Goal: Task Accomplishment & Management: Manage account settings

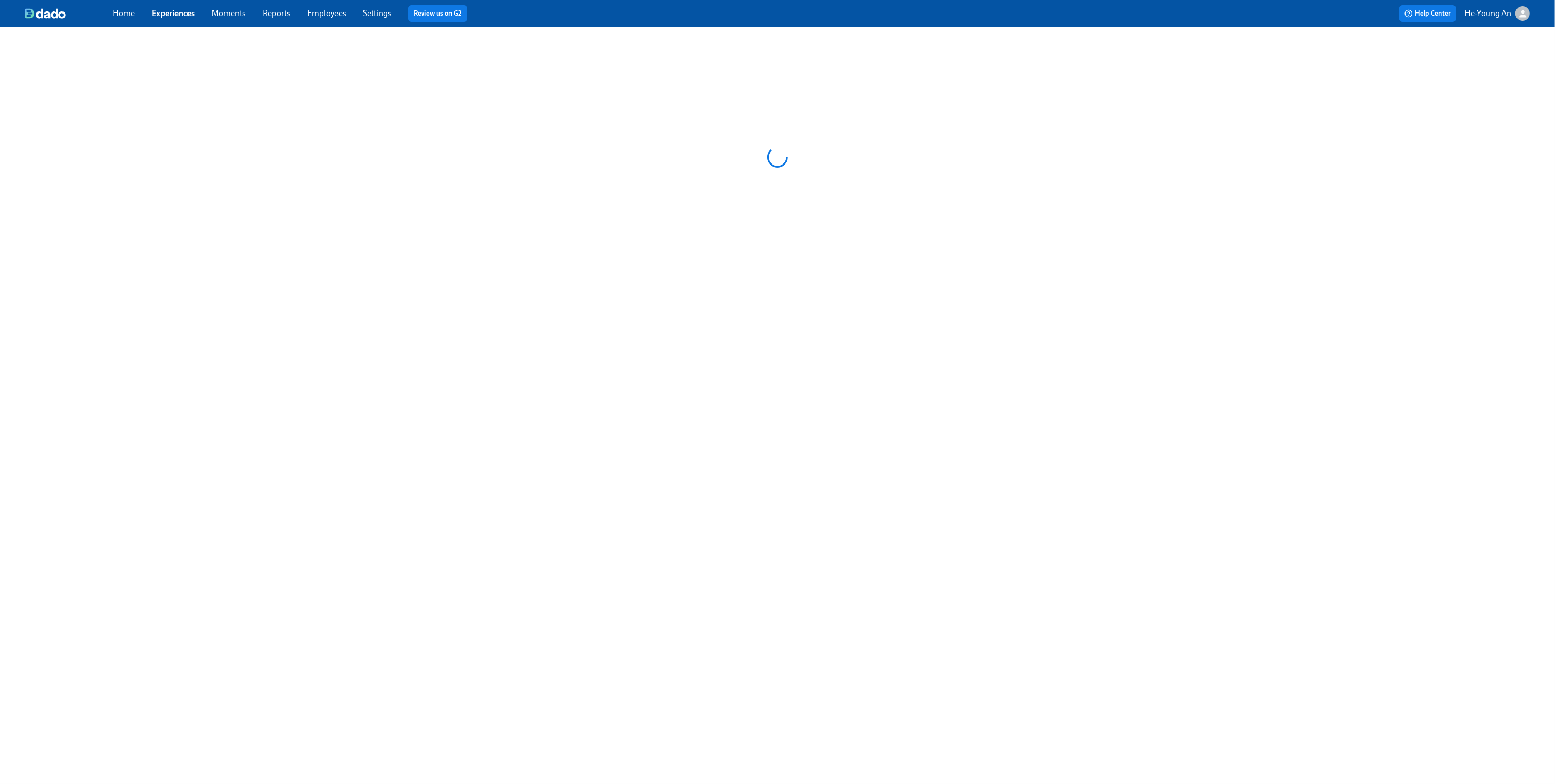
click at [746, 233] on div at bounding box center [777, 157] width 1555 height 261
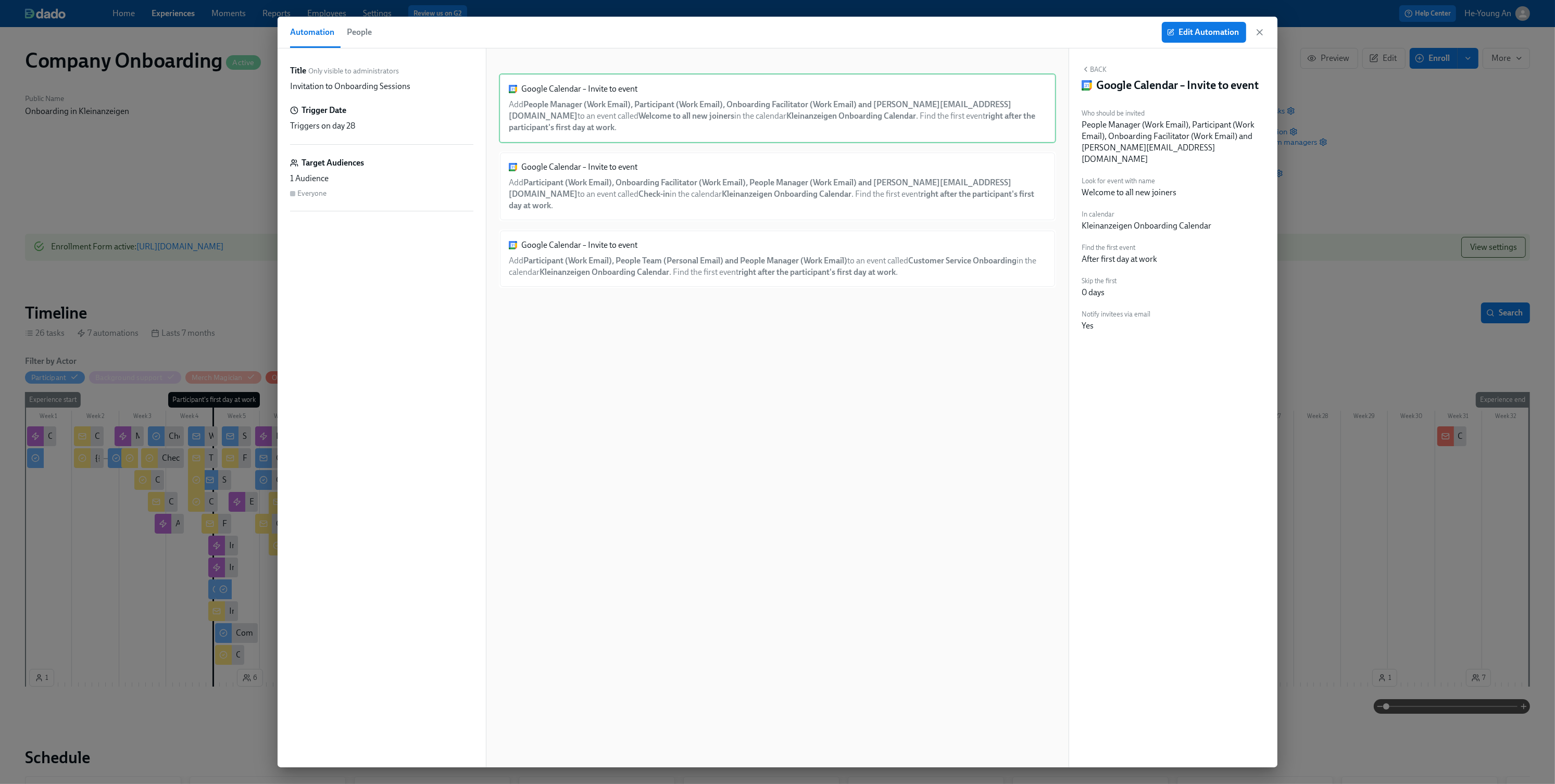
click at [1267, 34] on div "Automation People Edit Automation" at bounding box center [778, 32] width 1000 height 31
click at [1256, 34] on icon "button" at bounding box center [1260, 32] width 11 height 11
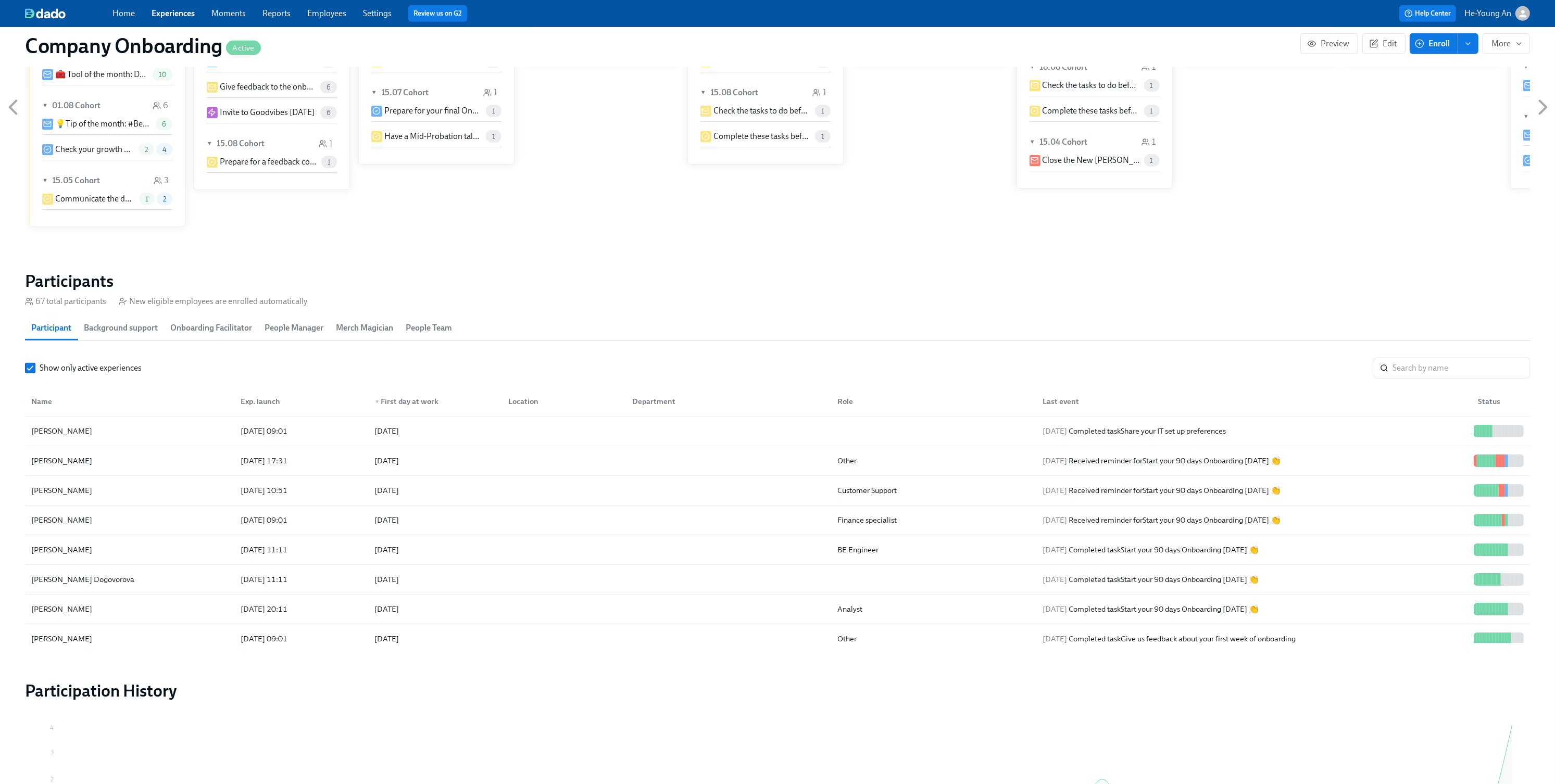
scroll to position [9, 0]
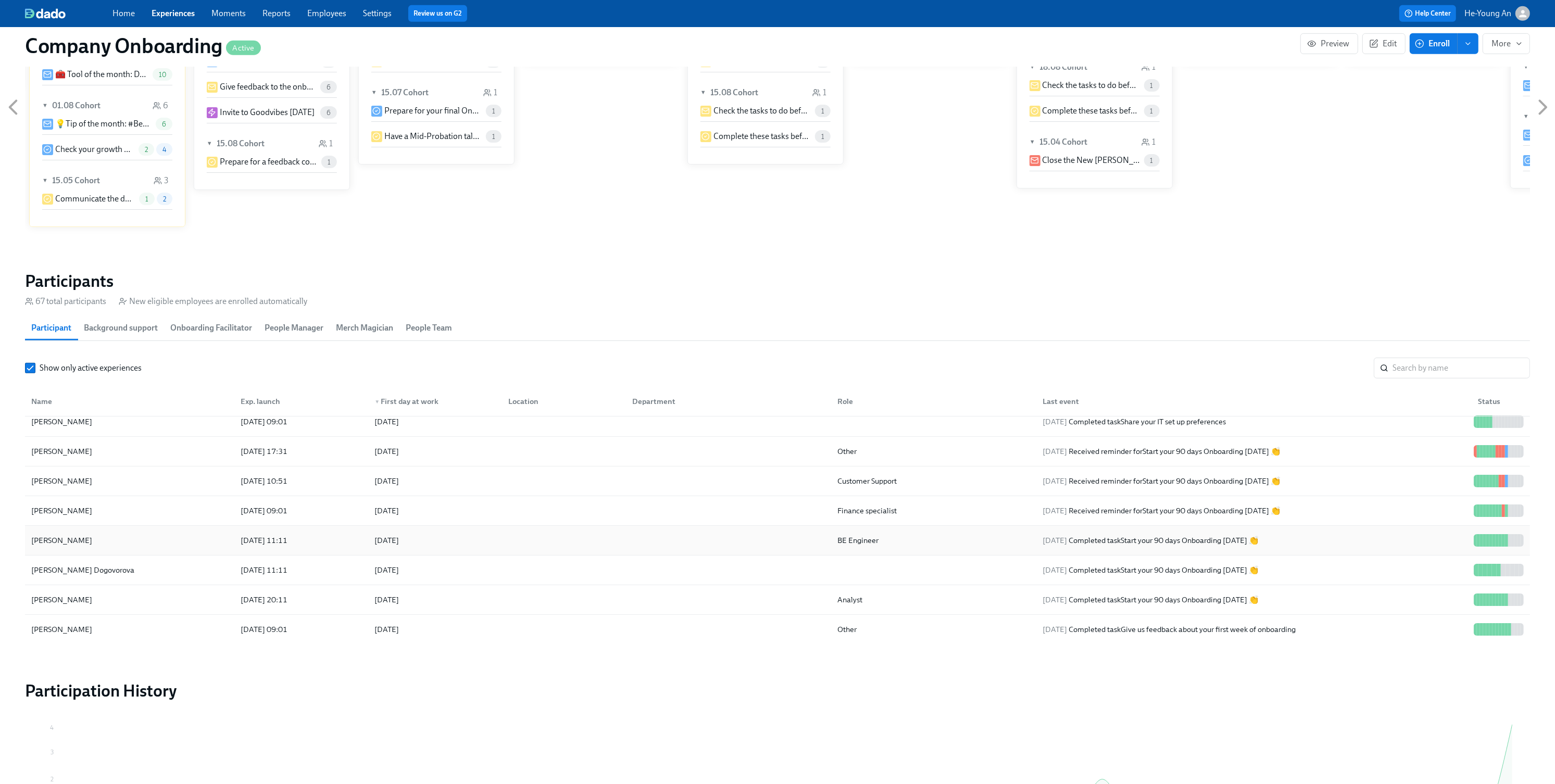
click at [120, 547] on div "[PERSON_NAME]" at bounding box center [129, 540] width 205 height 21
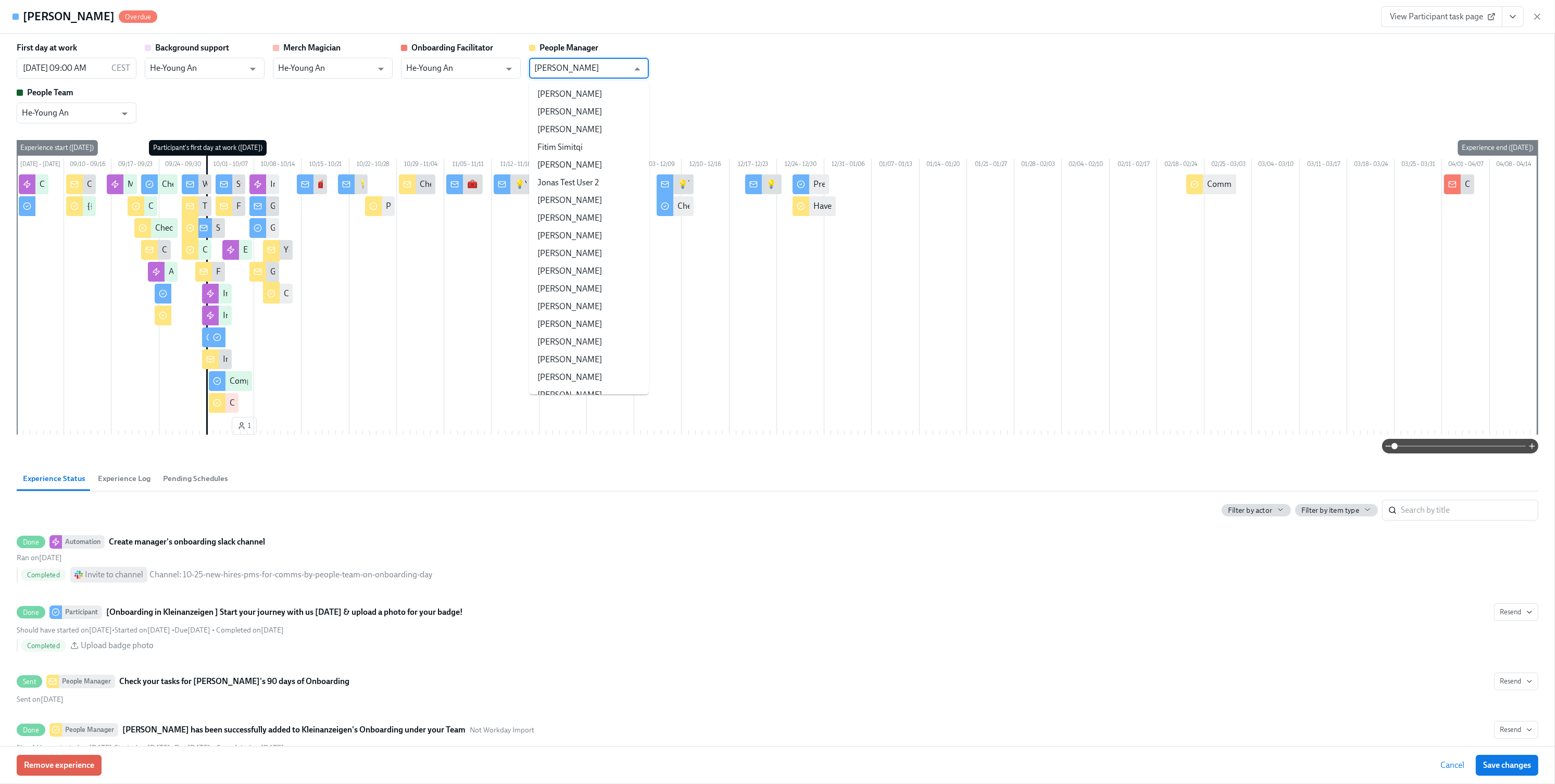
click at [587, 69] on input "[PERSON_NAME]" at bounding box center [581, 68] width 94 height 21
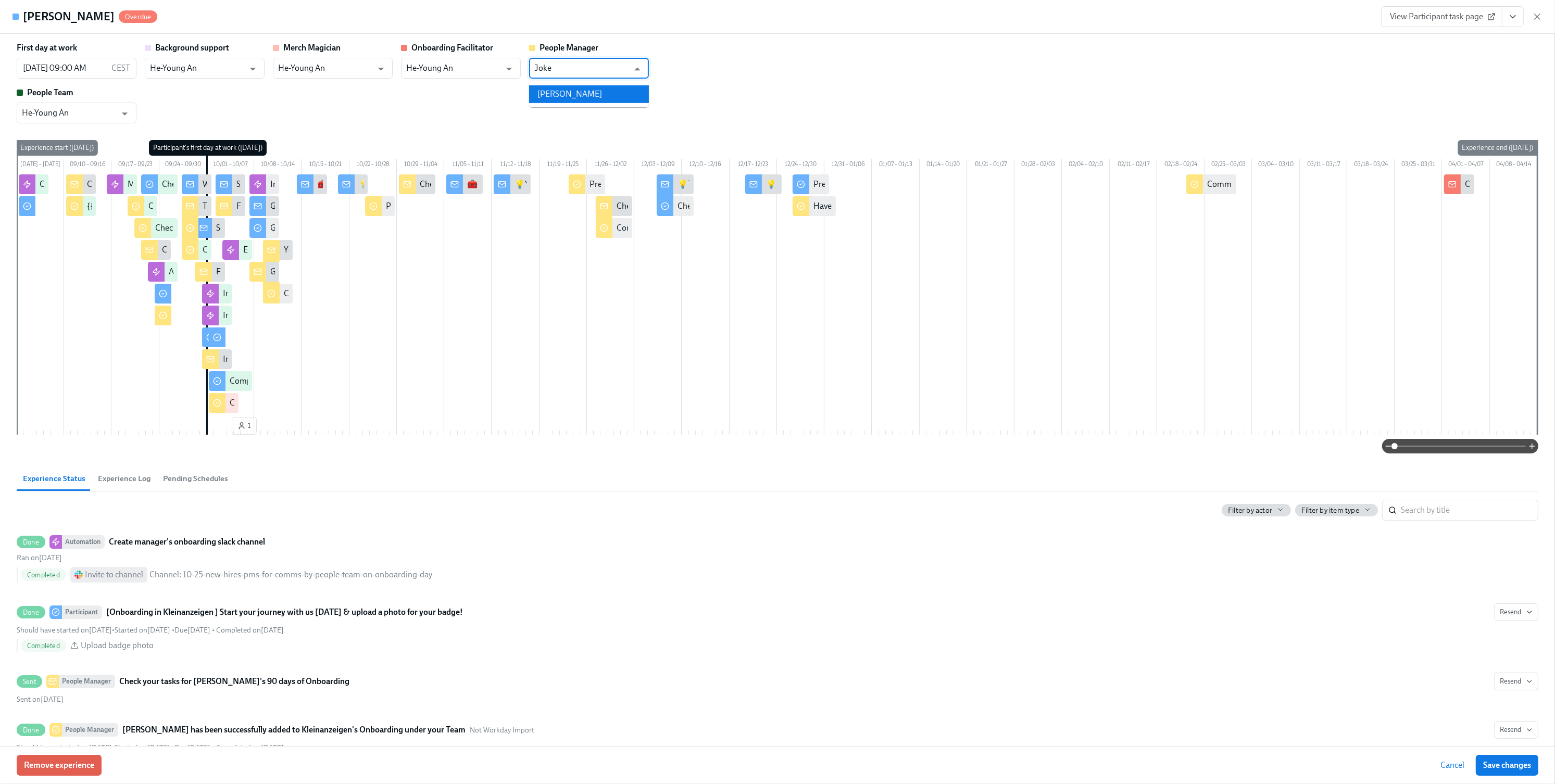
click at [605, 92] on li "[PERSON_NAME]" at bounding box center [589, 94] width 120 height 18
type input "[PERSON_NAME]"
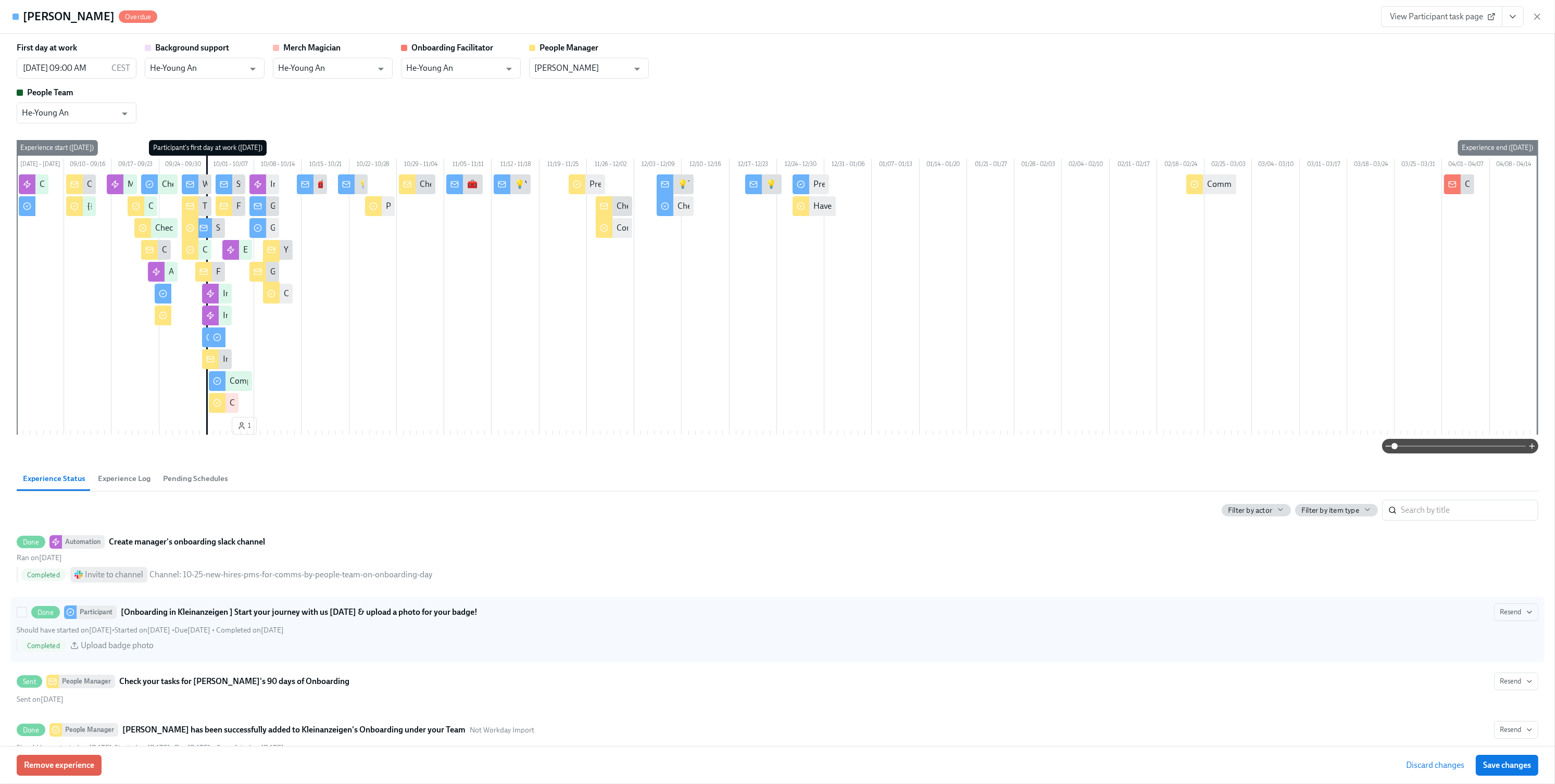
drag, startPoint x: 74, startPoint y: 768, endPoint x: 231, endPoint y: 630, distance: 209.0
click at [231, 630] on div "[PERSON_NAME] Overdue View Participant task page First day at work [DATE] 09:00…" at bounding box center [777, 392] width 1555 height 784
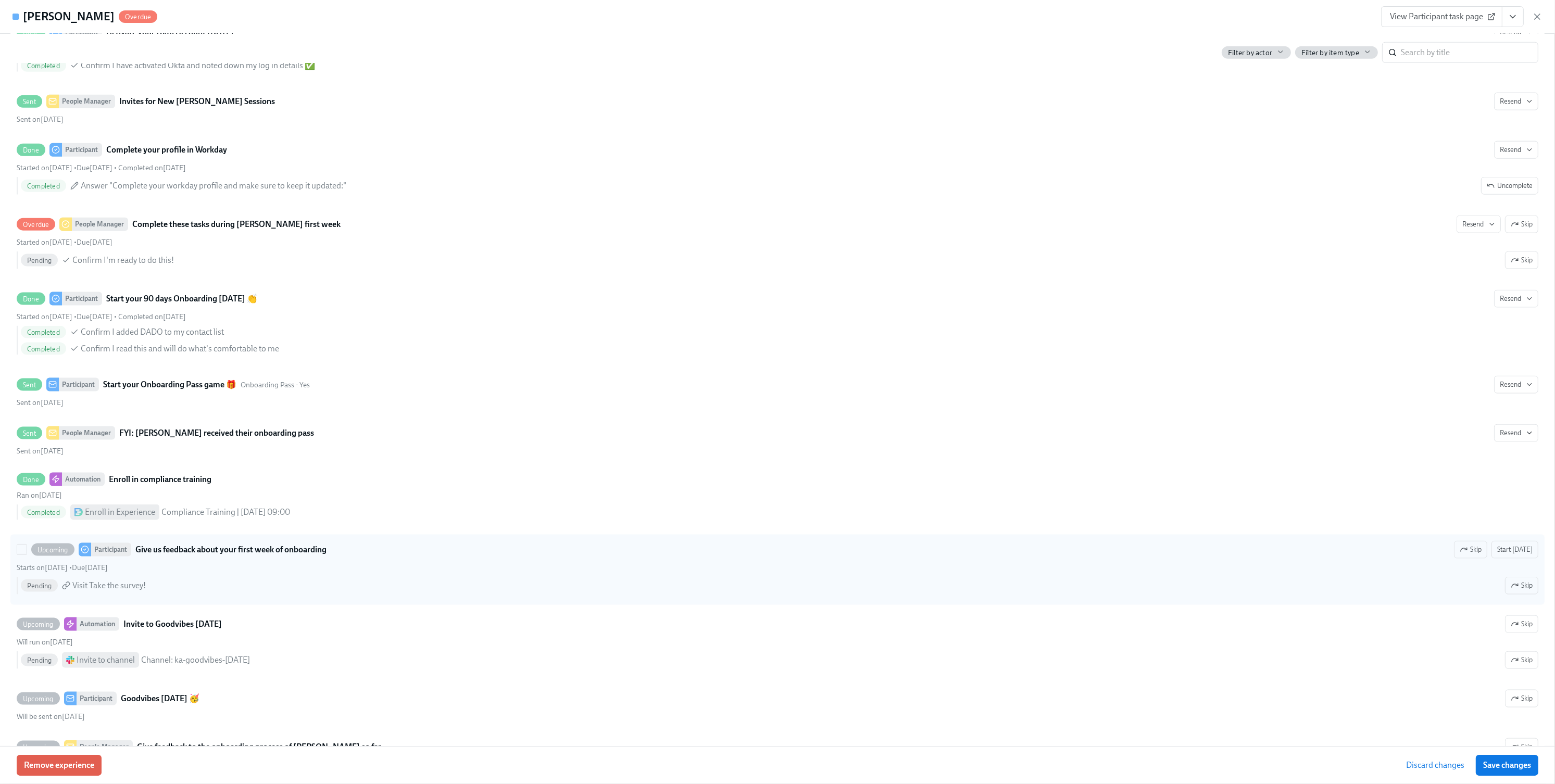
scroll to position [2116, 0]
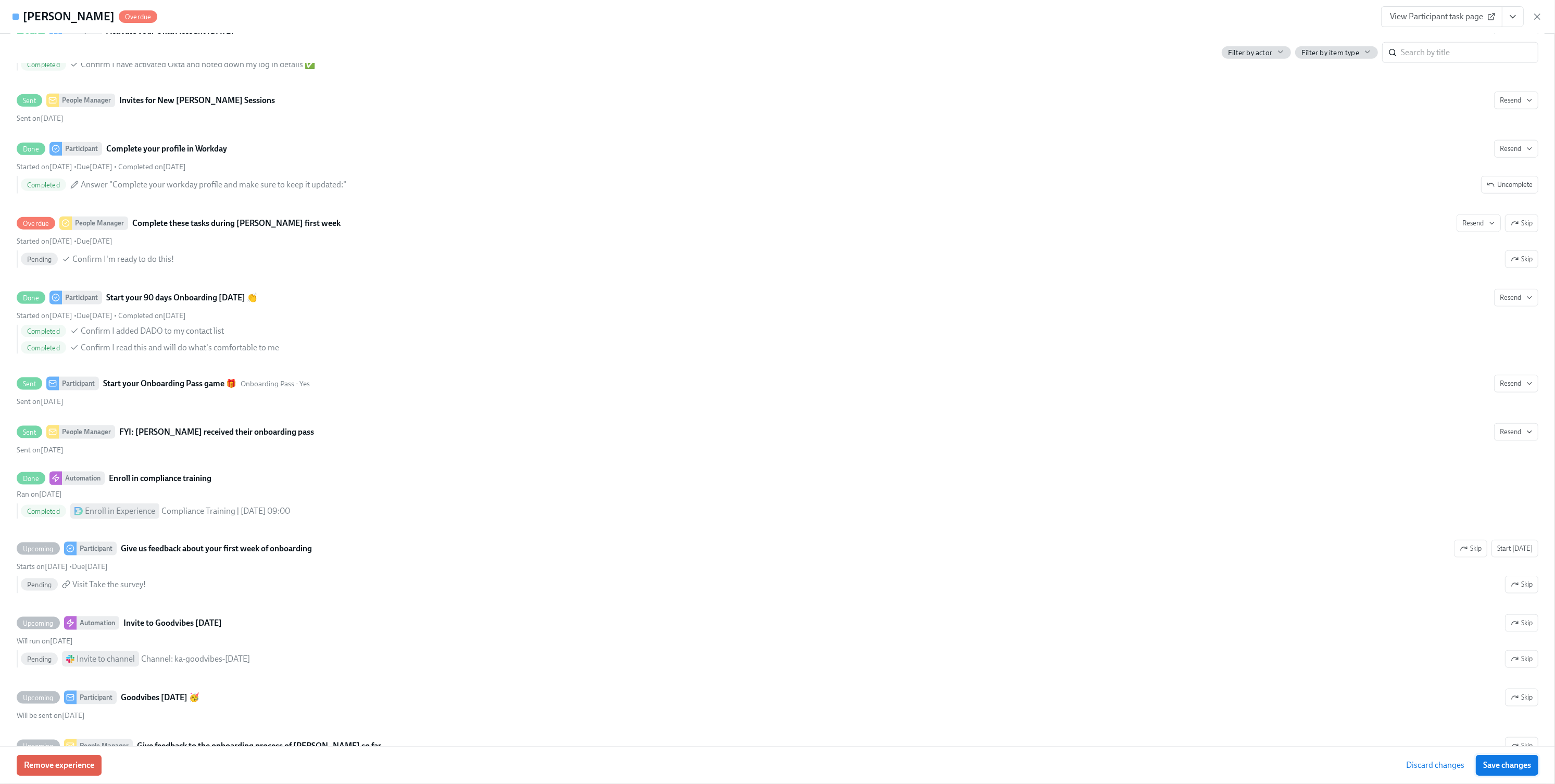
click at [1512, 766] on span "Save changes" at bounding box center [1507, 765] width 48 height 11
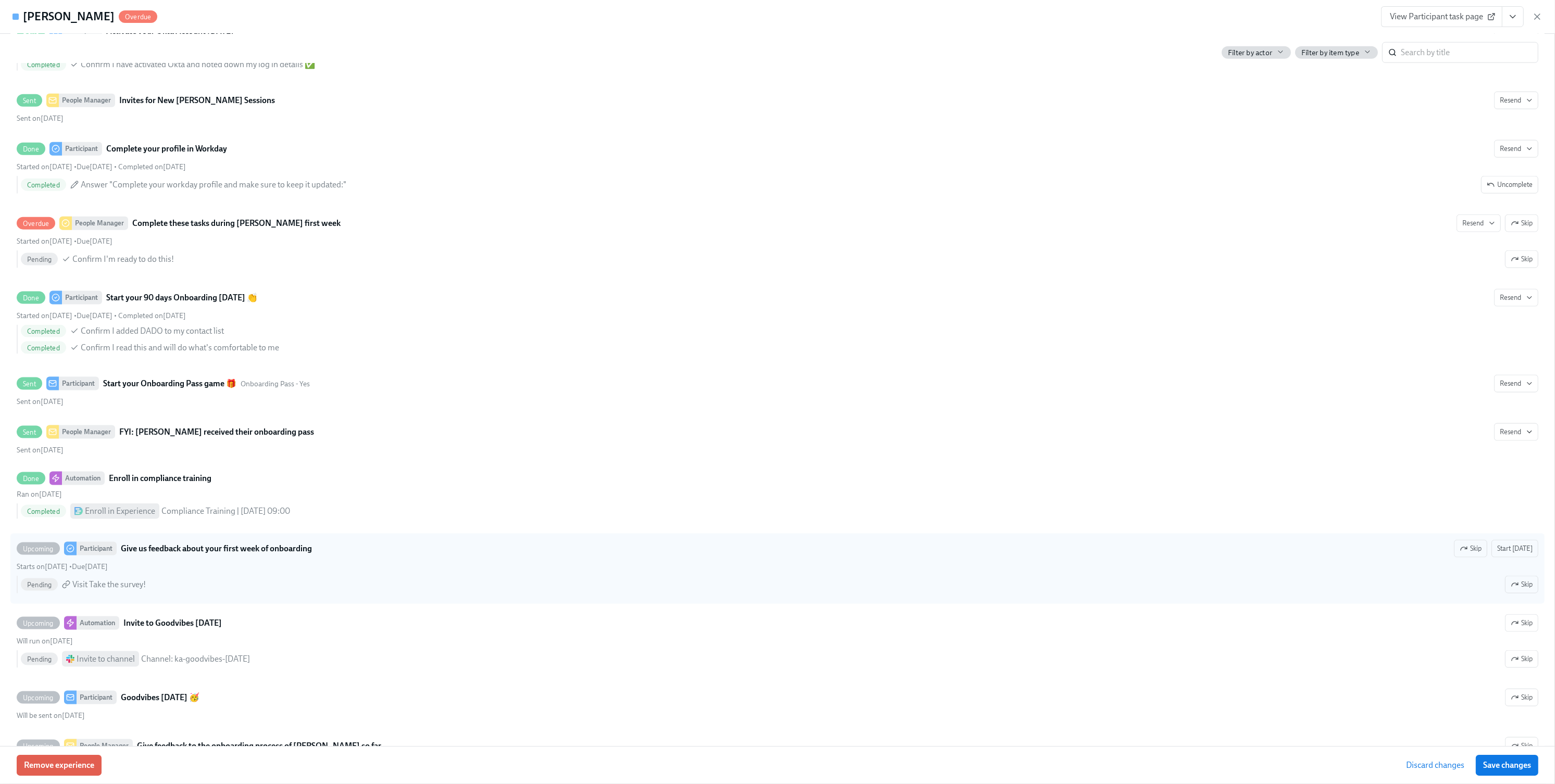
type input "[PERSON_NAME]"
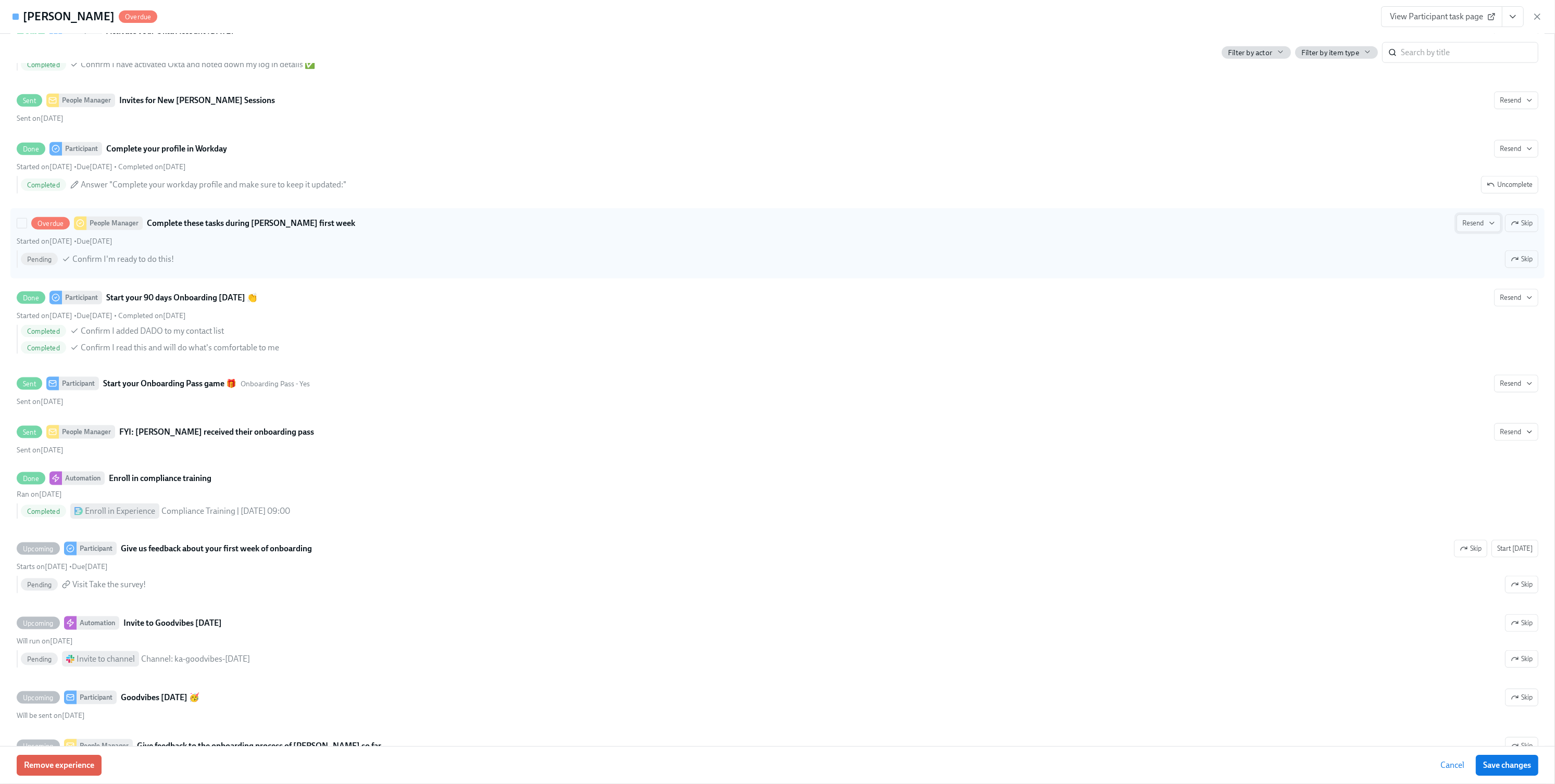
click at [1475, 228] on span "Resend" at bounding box center [1479, 224] width 33 height 11
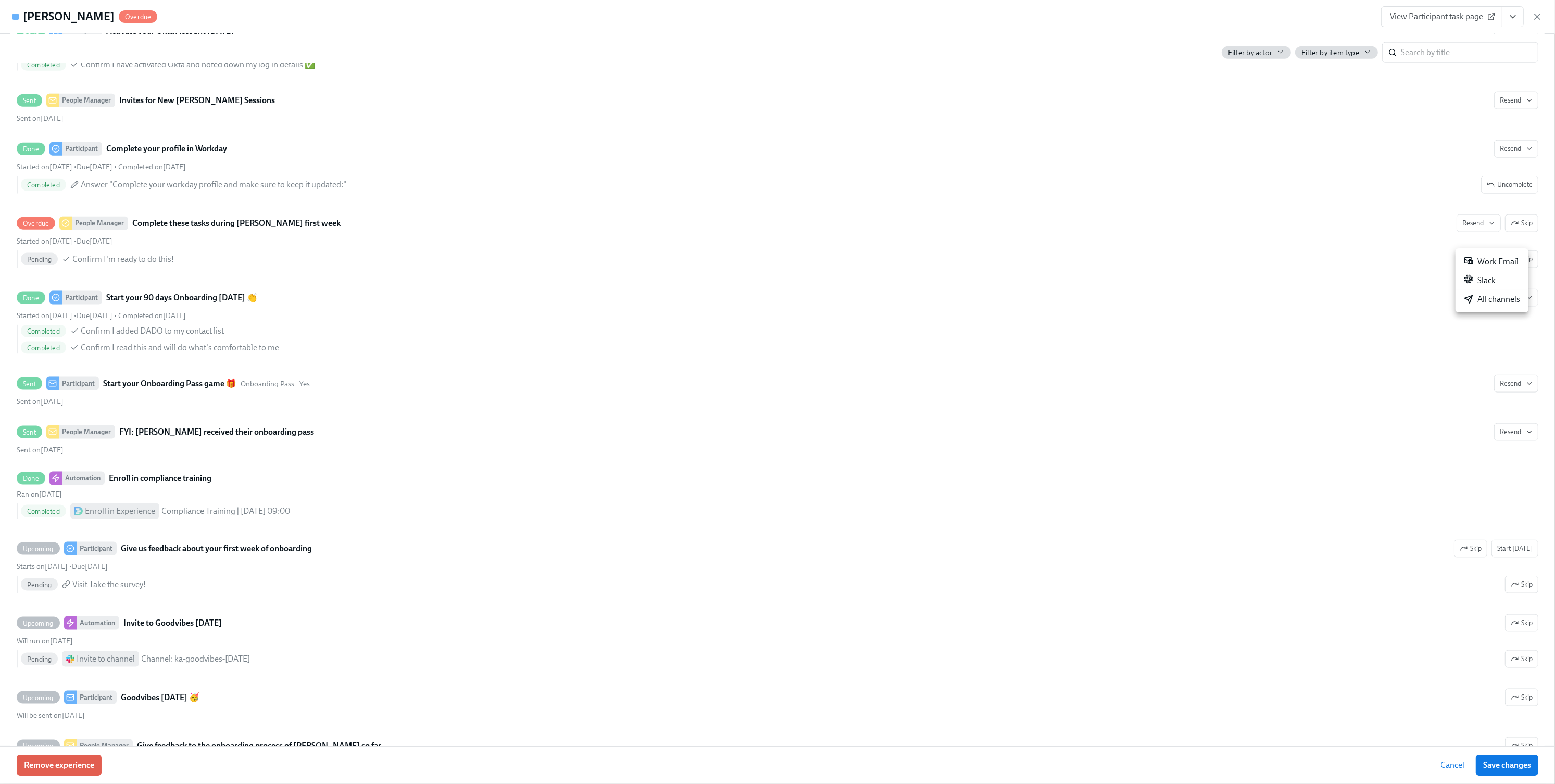
click at [1481, 299] on div "All channels" at bounding box center [1492, 299] width 56 height 12
click at [1009, 579] on div at bounding box center [777, 392] width 1555 height 784
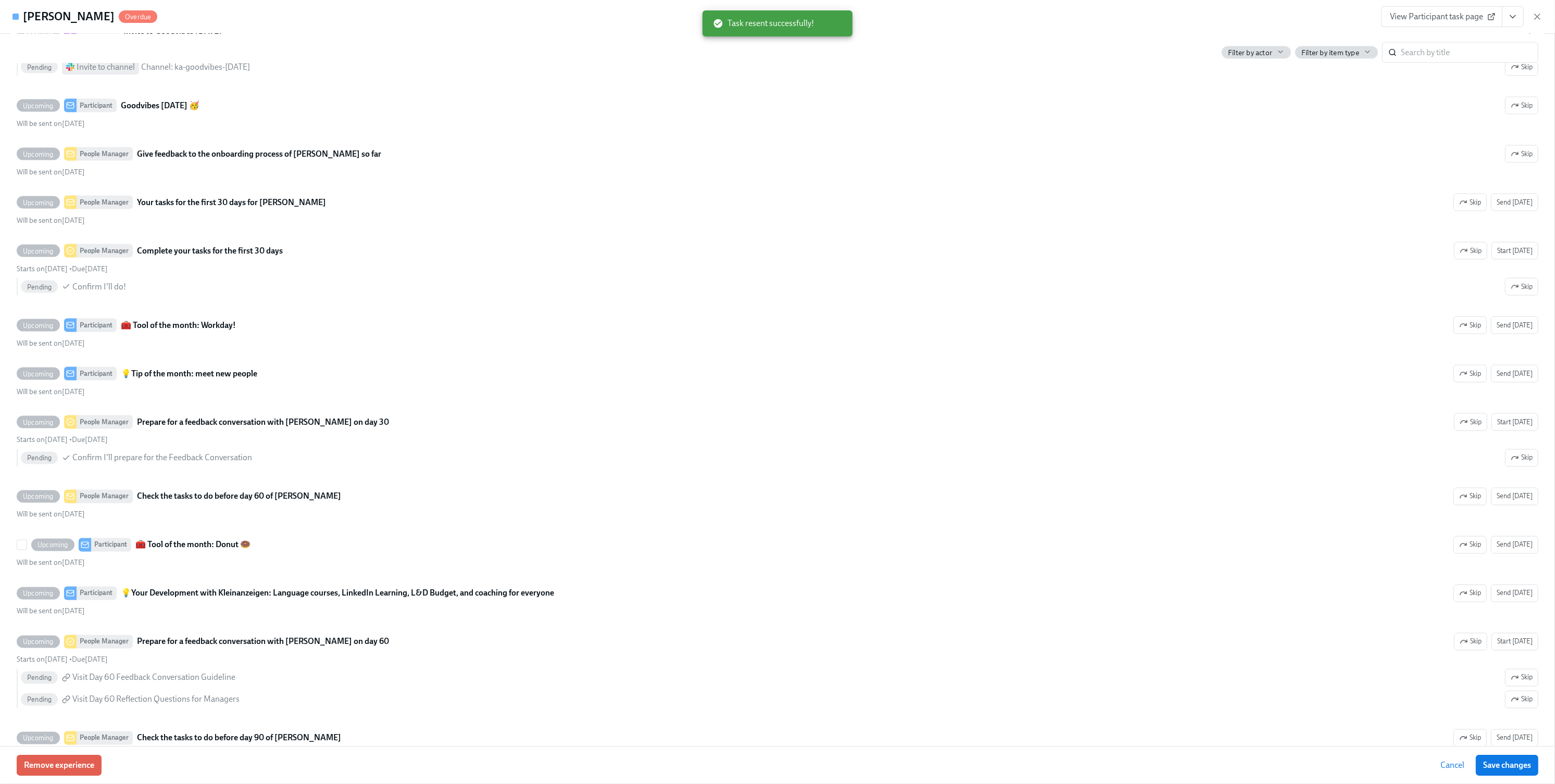
scroll to position [2719, 0]
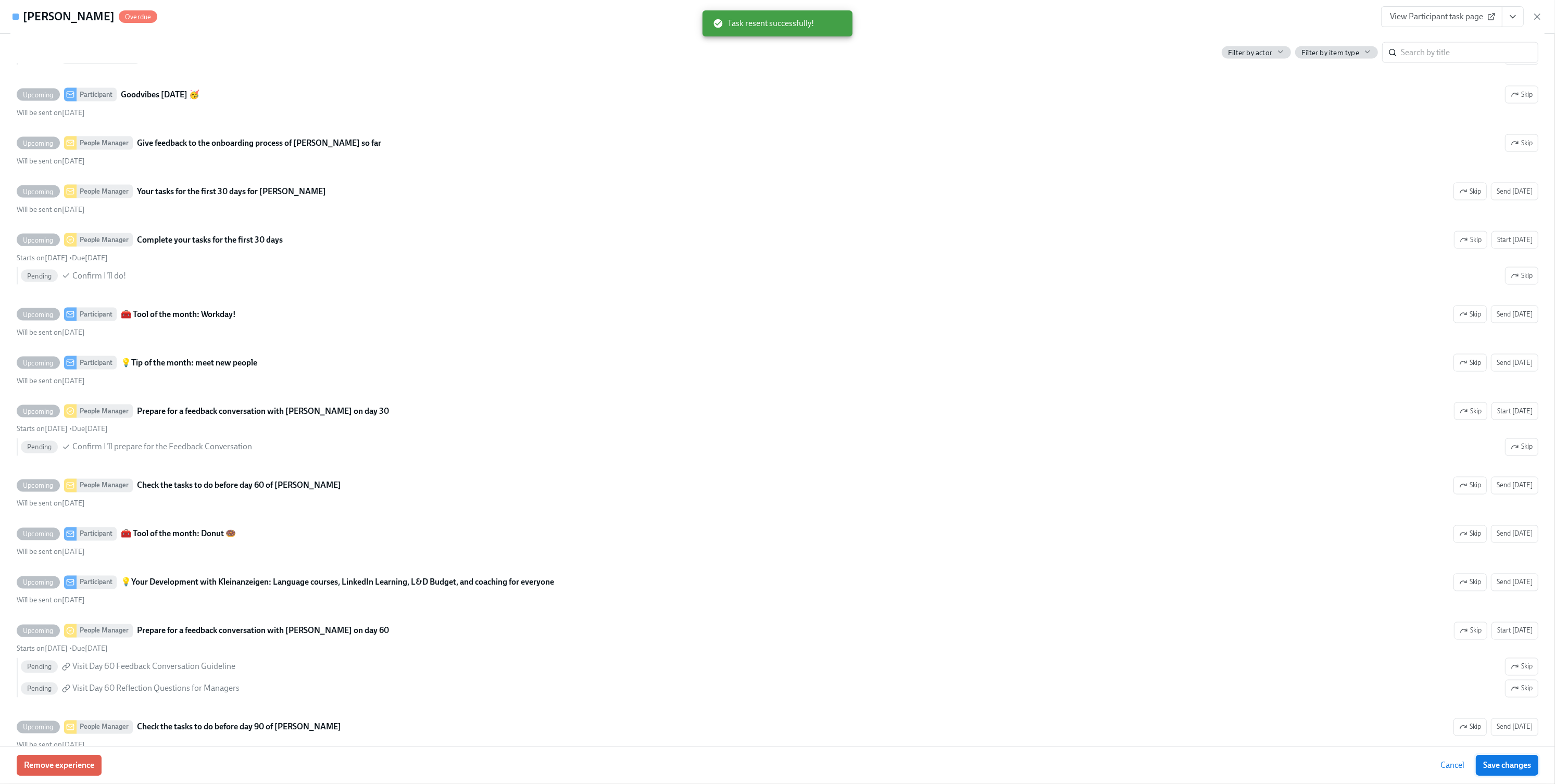
click at [1504, 762] on span "Save changes" at bounding box center [1507, 765] width 48 height 11
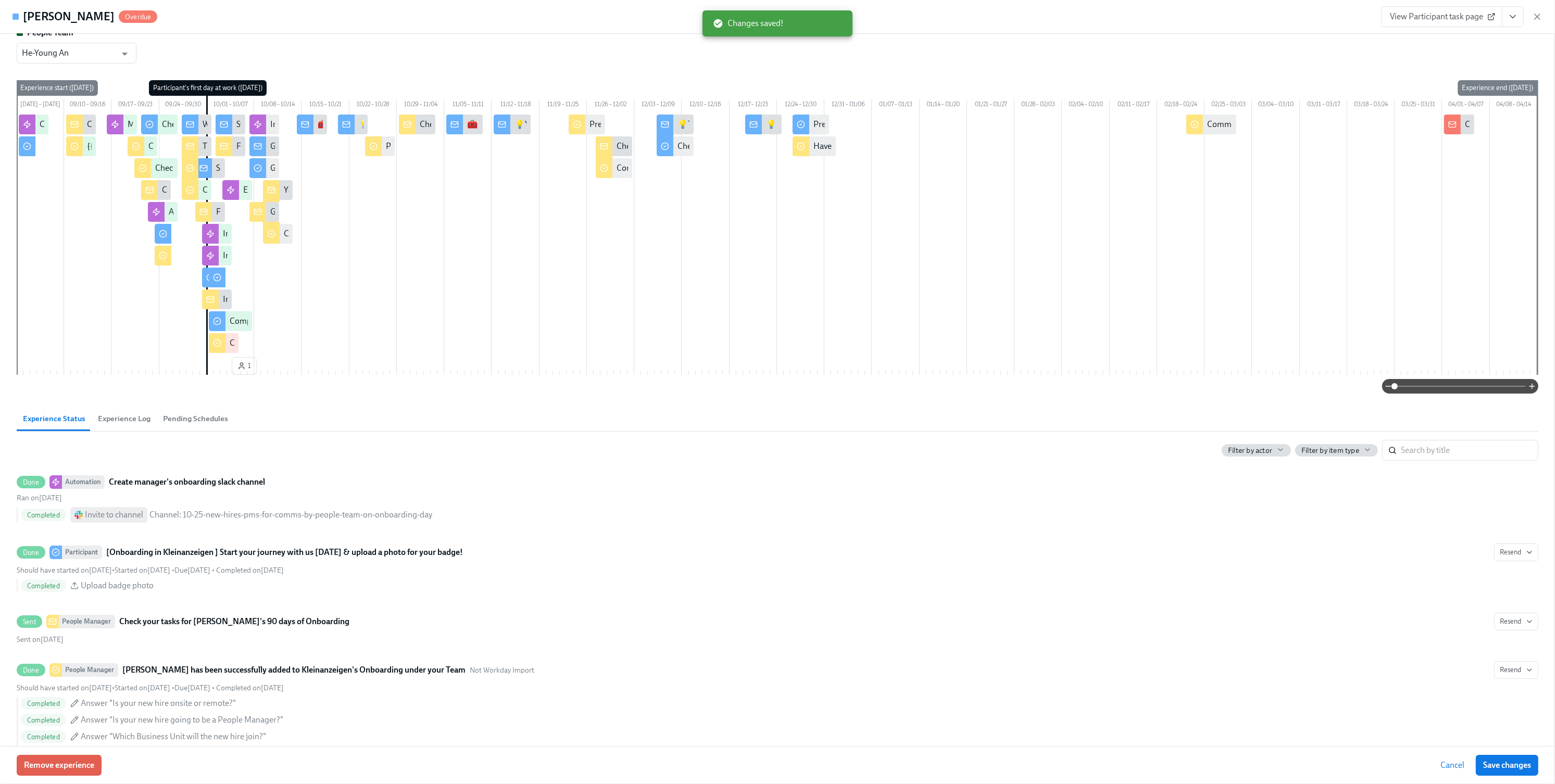
scroll to position [0, 0]
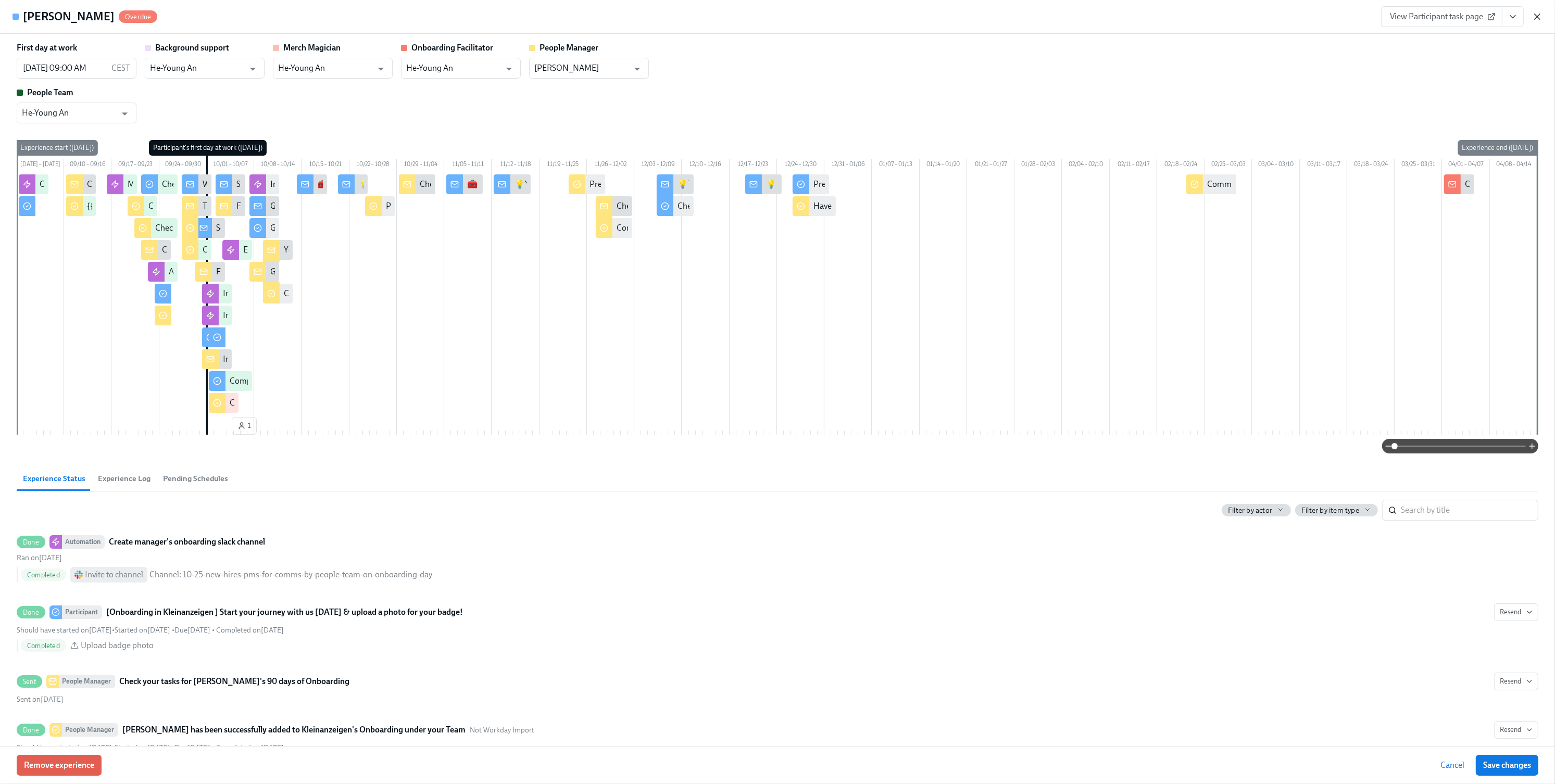
click at [1535, 15] on icon "button" at bounding box center [1538, 17] width 11 height 11
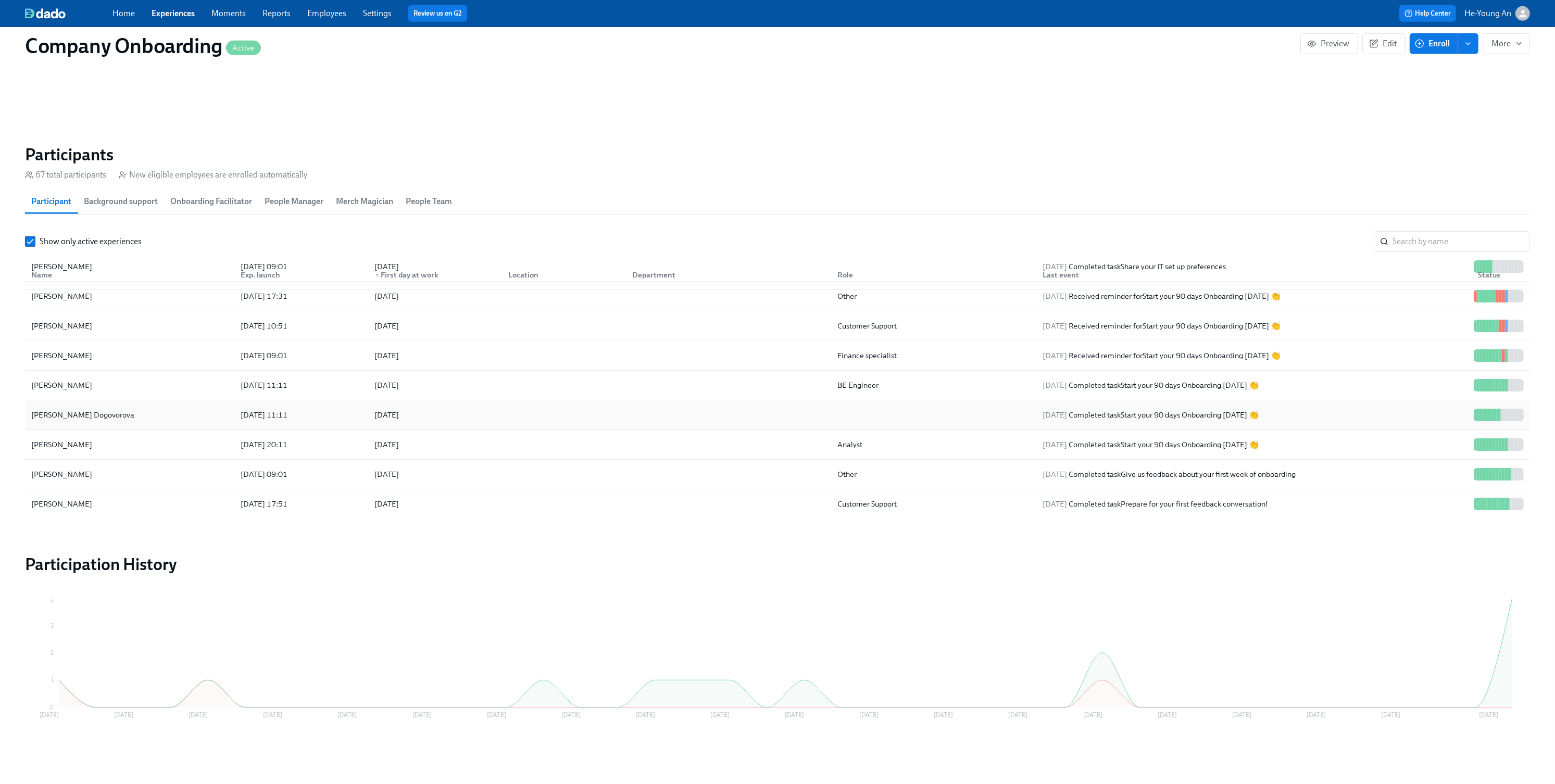
scroll to position [39, 0]
click at [116, 385] on div "[PERSON_NAME]" at bounding box center [129, 383] width 205 height 21
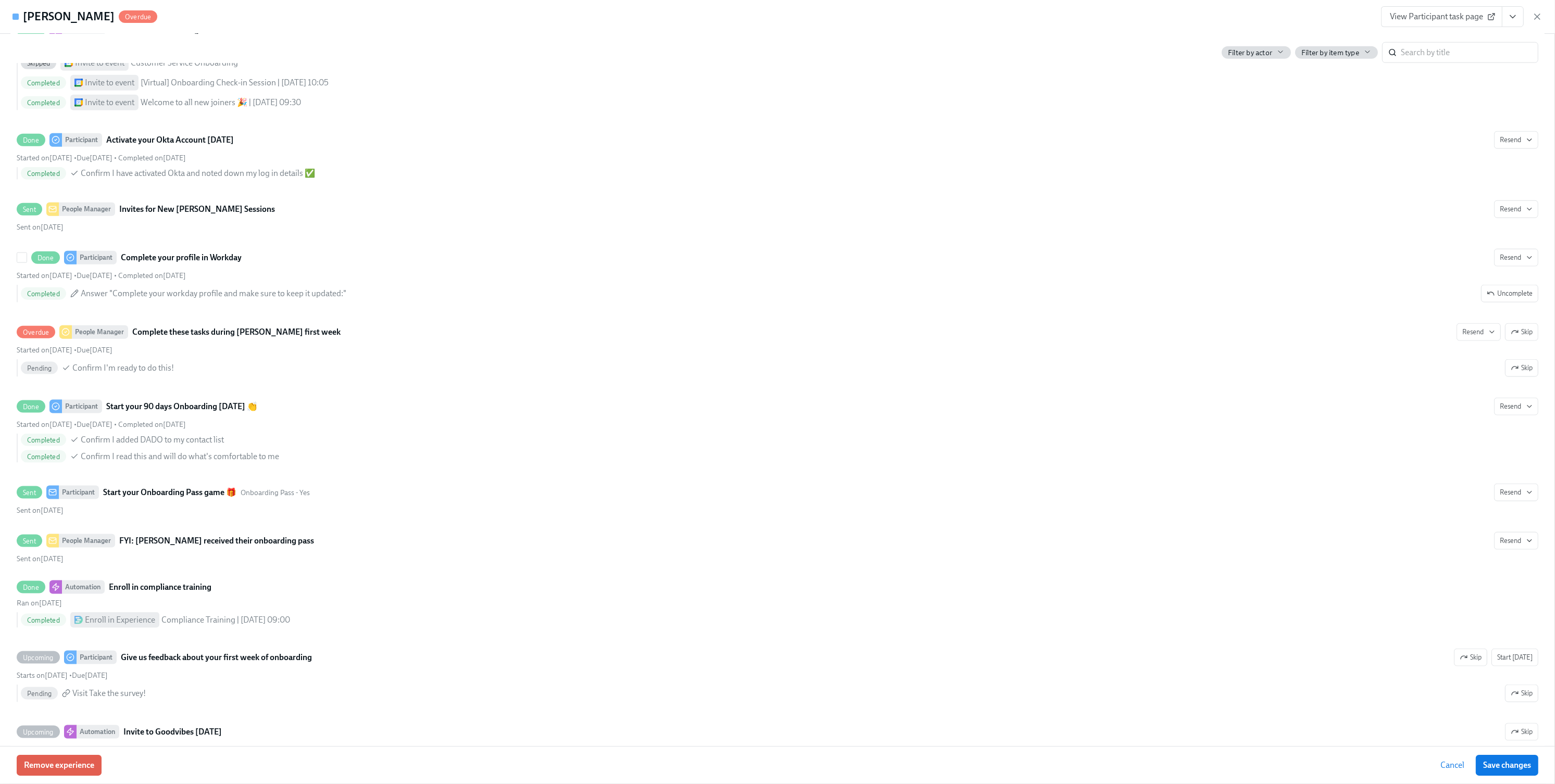
scroll to position [2011, 0]
